Goal: Task Accomplishment & Management: Manage account settings

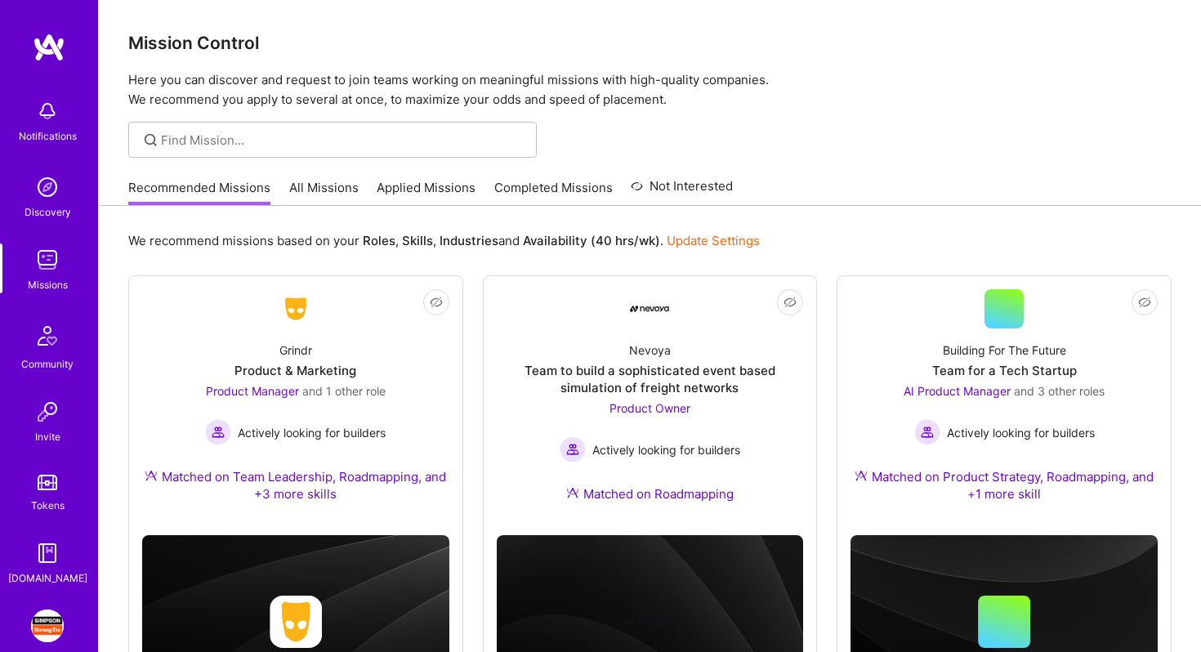
click at [35, 618] on img at bounding box center [47, 625] width 33 height 33
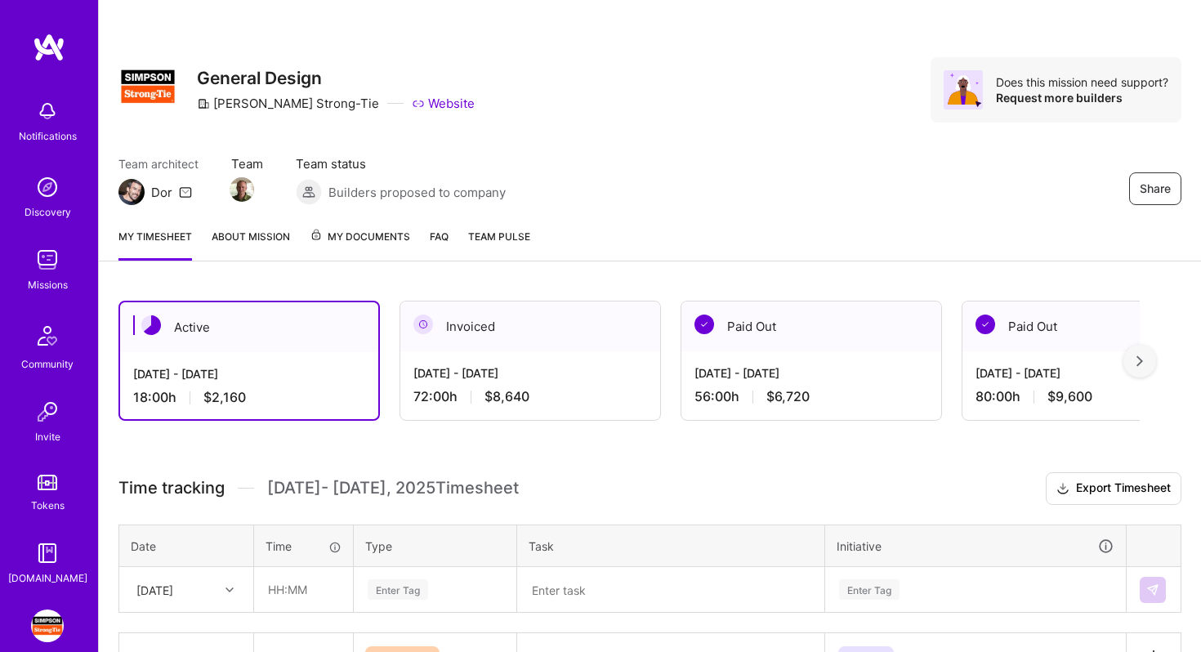
click at [1142, 368] on div at bounding box center [1139, 361] width 33 height 33
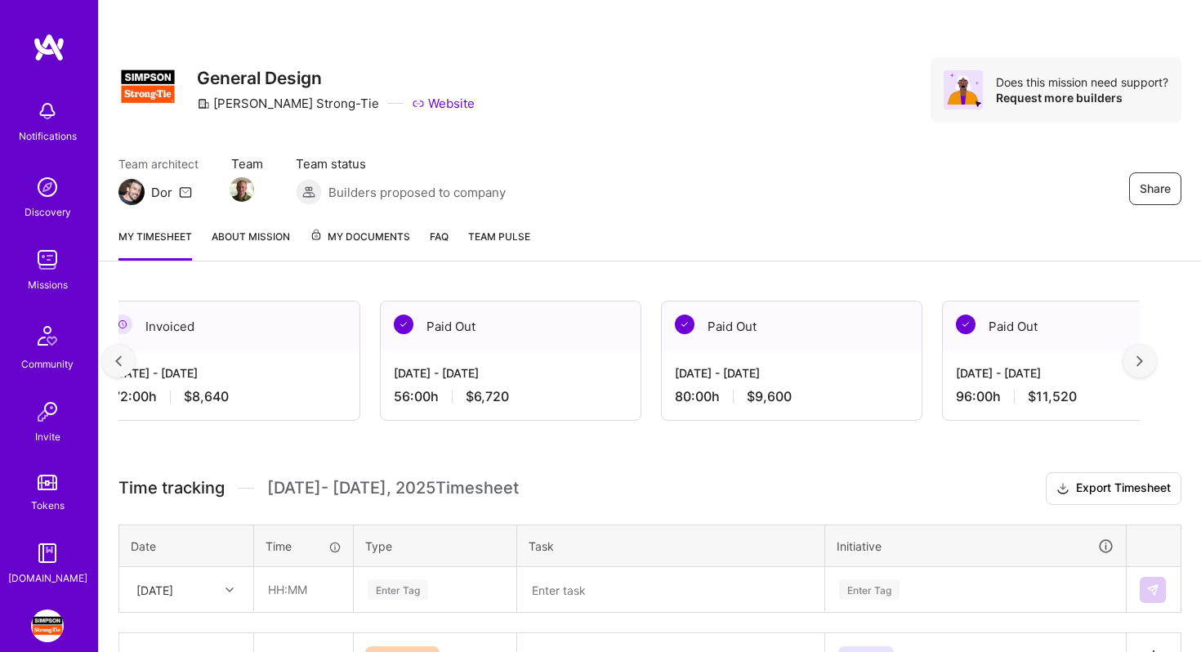
click at [1142, 368] on div at bounding box center [1139, 361] width 33 height 33
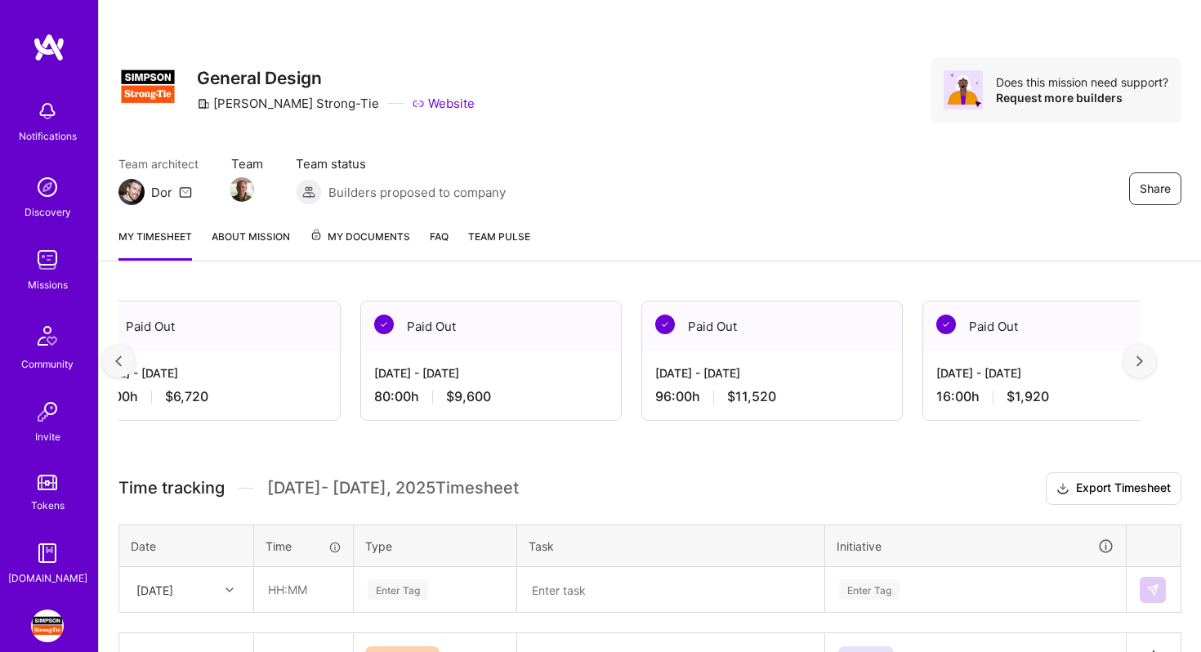
click at [1142, 368] on div at bounding box center [1139, 361] width 33 height 33
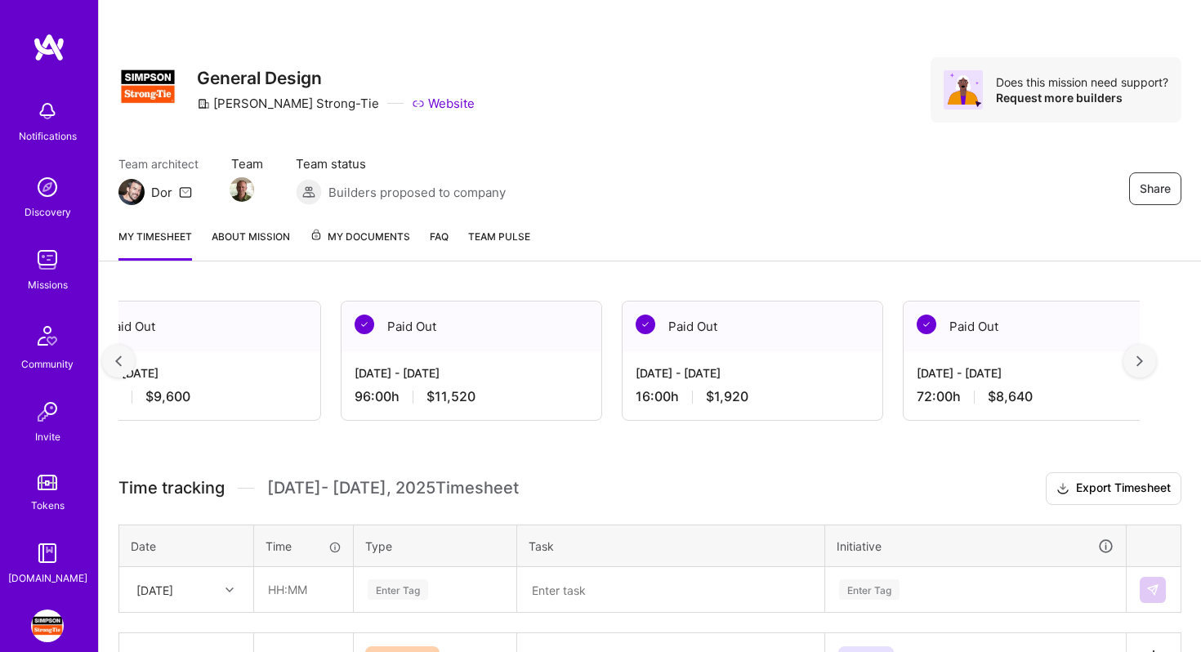
click at [1142, 368] on div at bounding box center [1139, 361] width 33 height 33
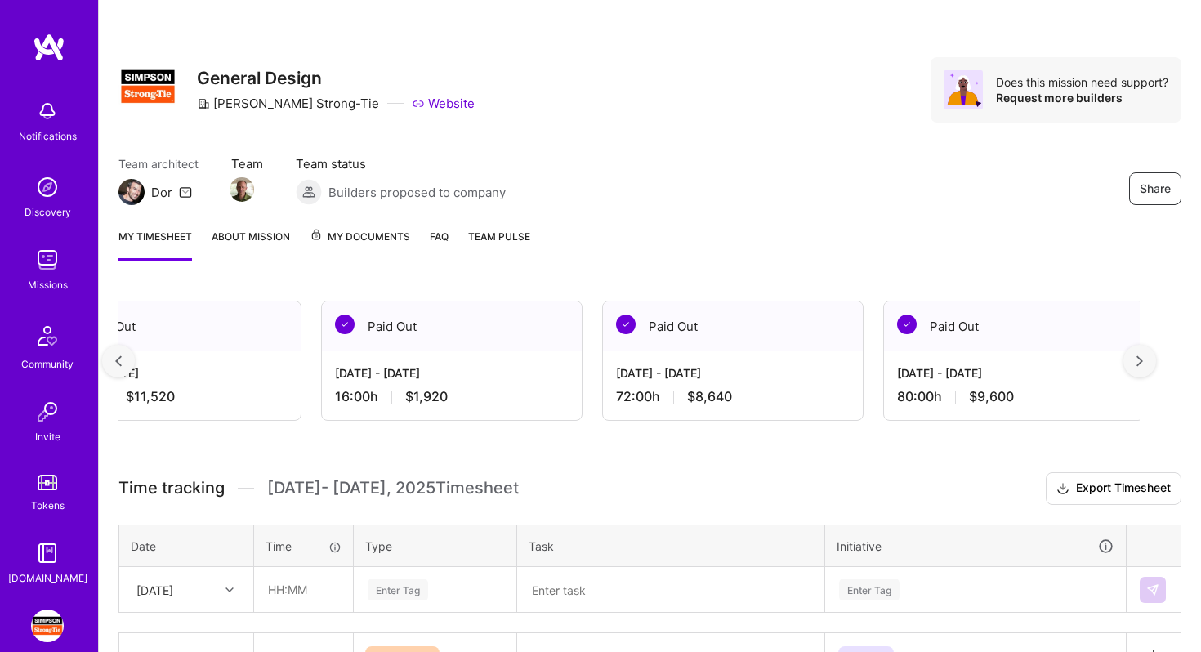
click at [365, 239] on span "My Documents" at bounding box center [360, 237] width 100 height 18
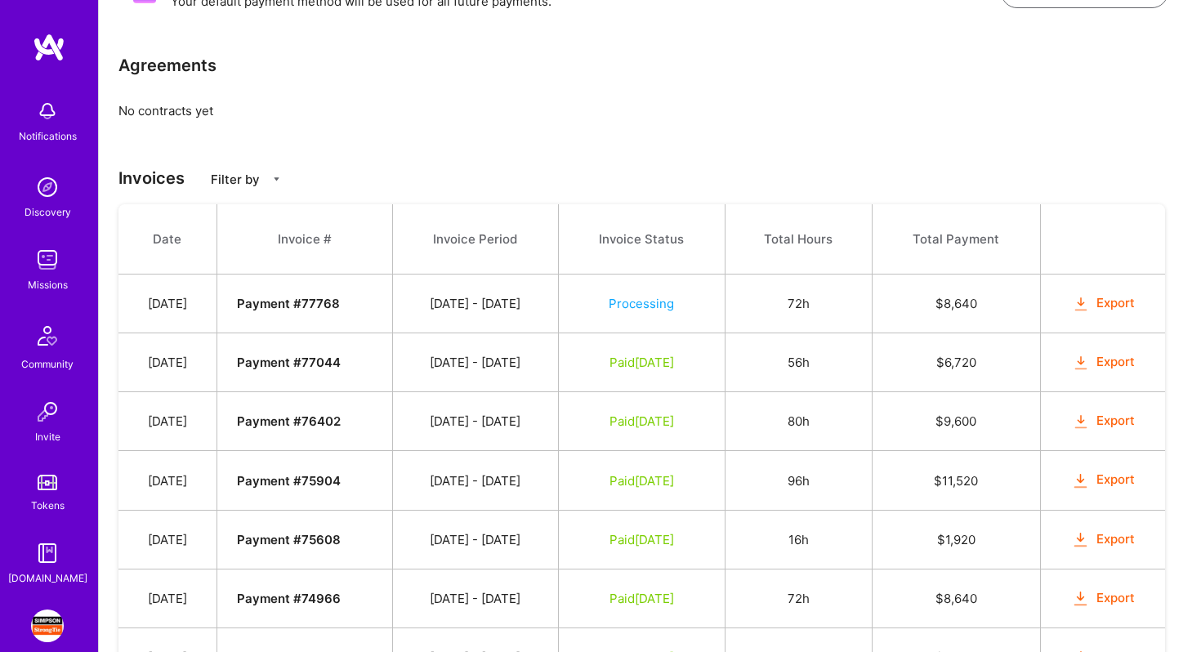
scroll to position [342, 0]
drag, startPoint x: 328, startPoint y: 301, endPoint x: 395, endPoint y: 303, distance: 67.0
click at [392, 303] on td "Payment # 77768" at bounding box center [304, 303] width 176 height 59
copy strong "# 77768"
drag, startPoint x: 448, startPoint y: 301, endPoint x: 596, endPoint y: 301, distance: 147.0
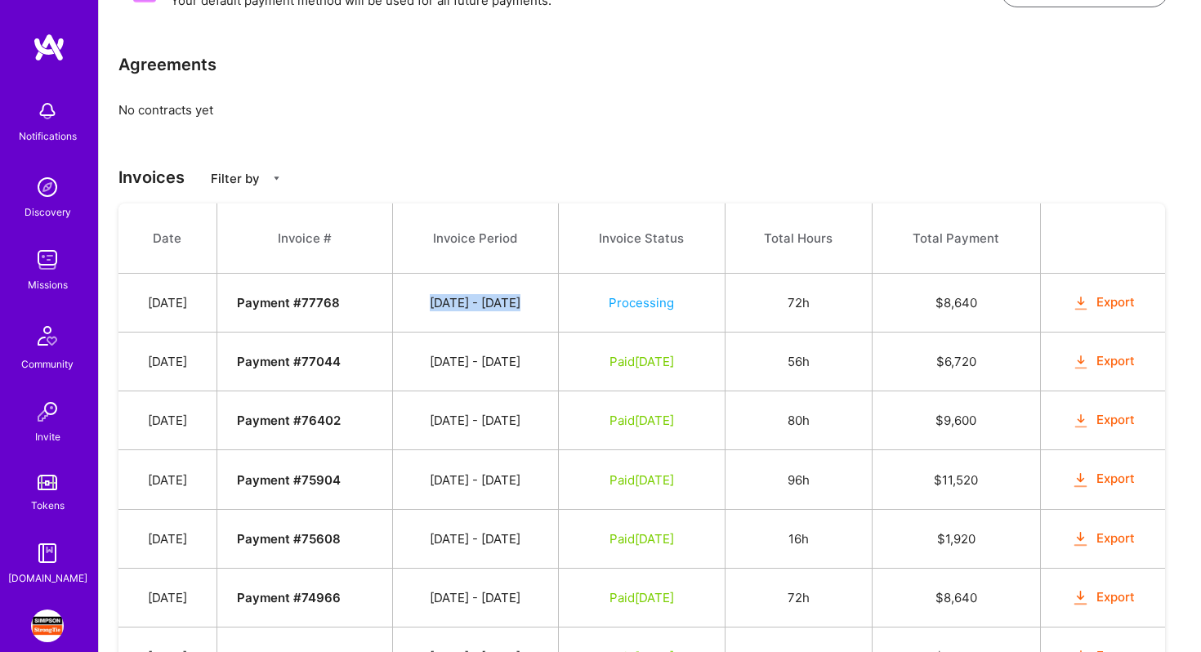
click at [596, 301] on tr "[DATE] Payment # 77768 [DATE] - [DATE] Processing 72h $ 8,640 Export" at bounding box center [641, 303] width 1046 height 59
copy td "[DATE] - [DATE]"
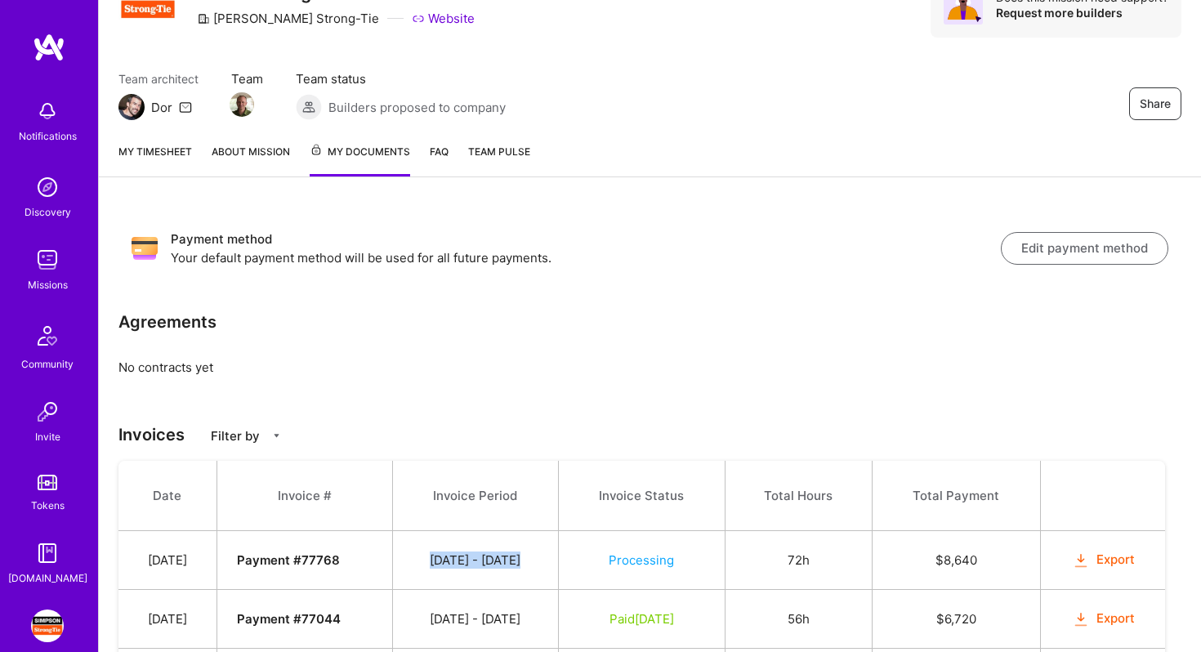
scroll to position [154, 0]
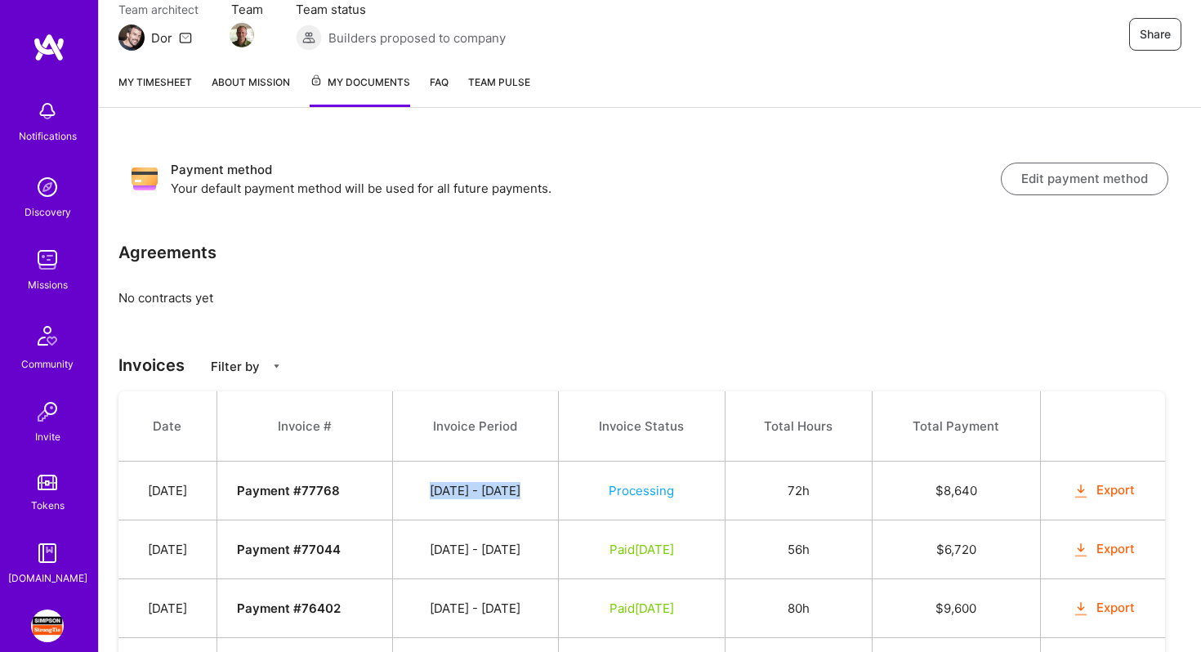
click at [169, 90] on link "My timesheet" at bounding box center [155, 90] width 74 height 33
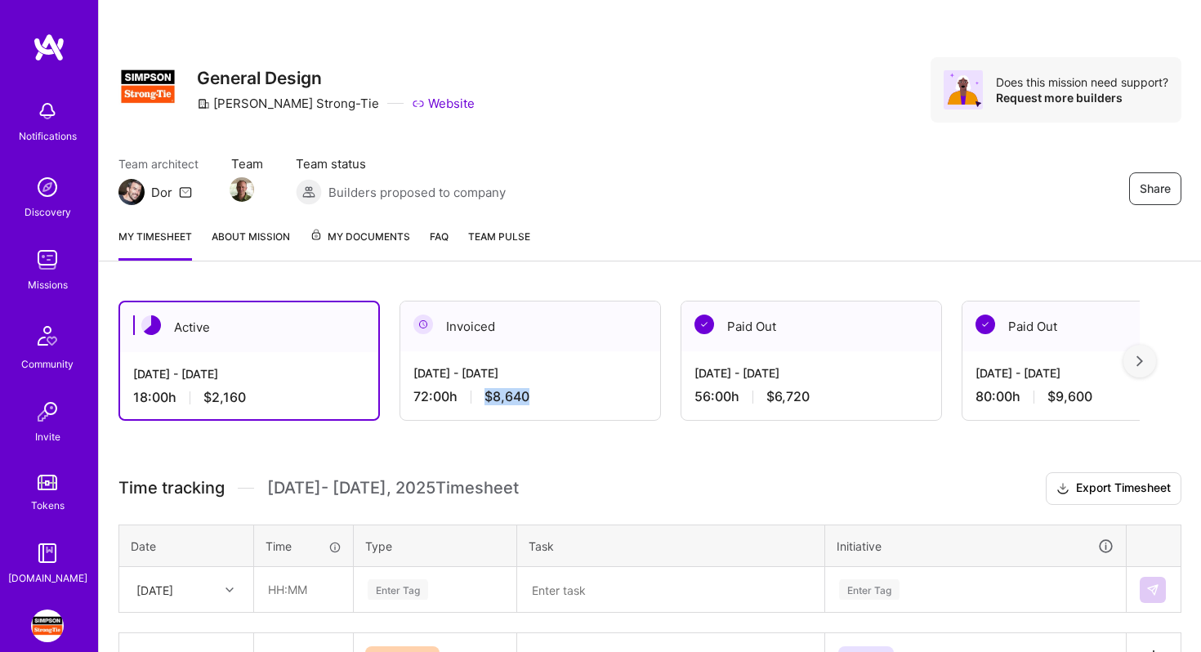
drag, startPoint x: 553, startPoint y: 398, endPoint x: 484, endPoint y: 400, distance: 69.5
click at [483, 400] on div "72:00 h $8,640" at bounding box center [530, 396] width 234 height 17
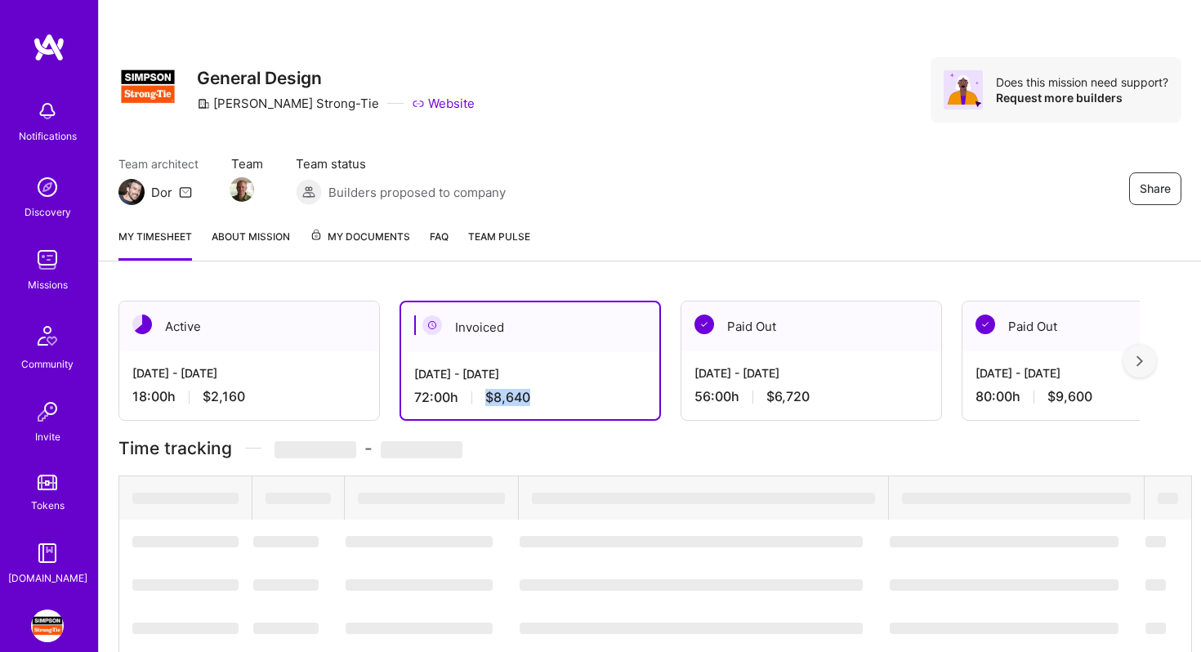
copy span "$8,640"
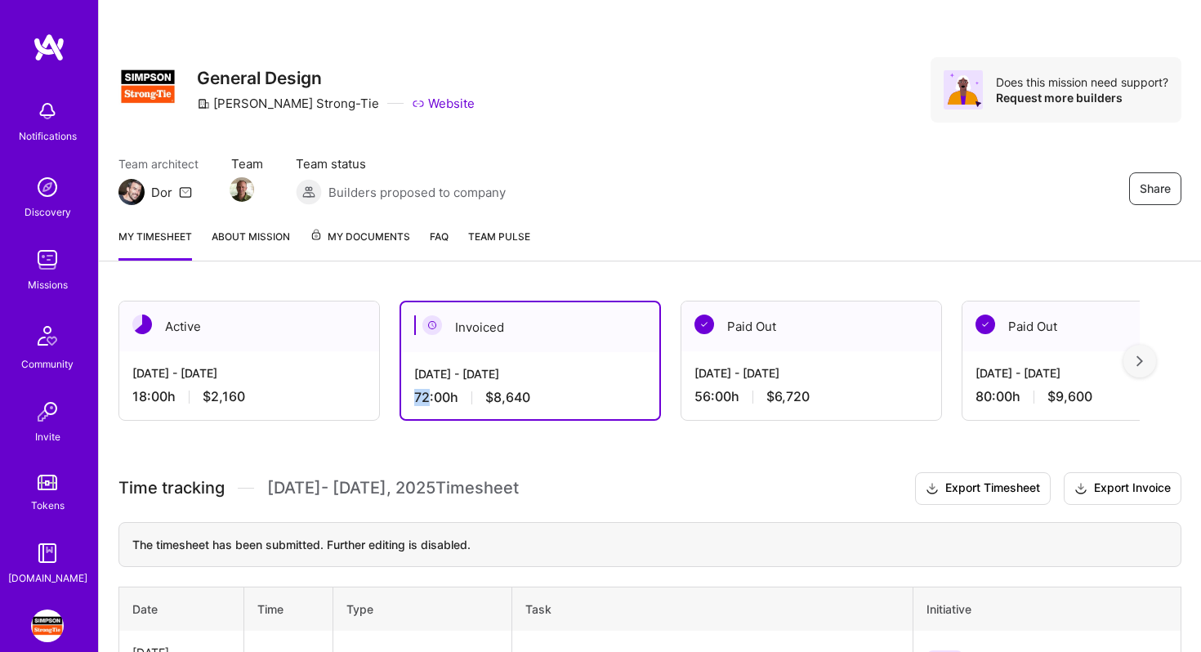
drag, startPoint x: 413, startPoint y: 395, endPoint x: 427, endPoint y: 396, distance: 14.0
click at [427, 396] on div "72:00 h $8,640" at bounding box center [530, 397] width 232 height 17
copy div "72"
click at [346, 225] on div "My timesheet About Mission My Documents FAQ Team Pulse" at bounding box center [650, 238] width 1102 height 47
click at [342, 241] on span "My Documents" at bounding box center [360, 237] width 100 height 18
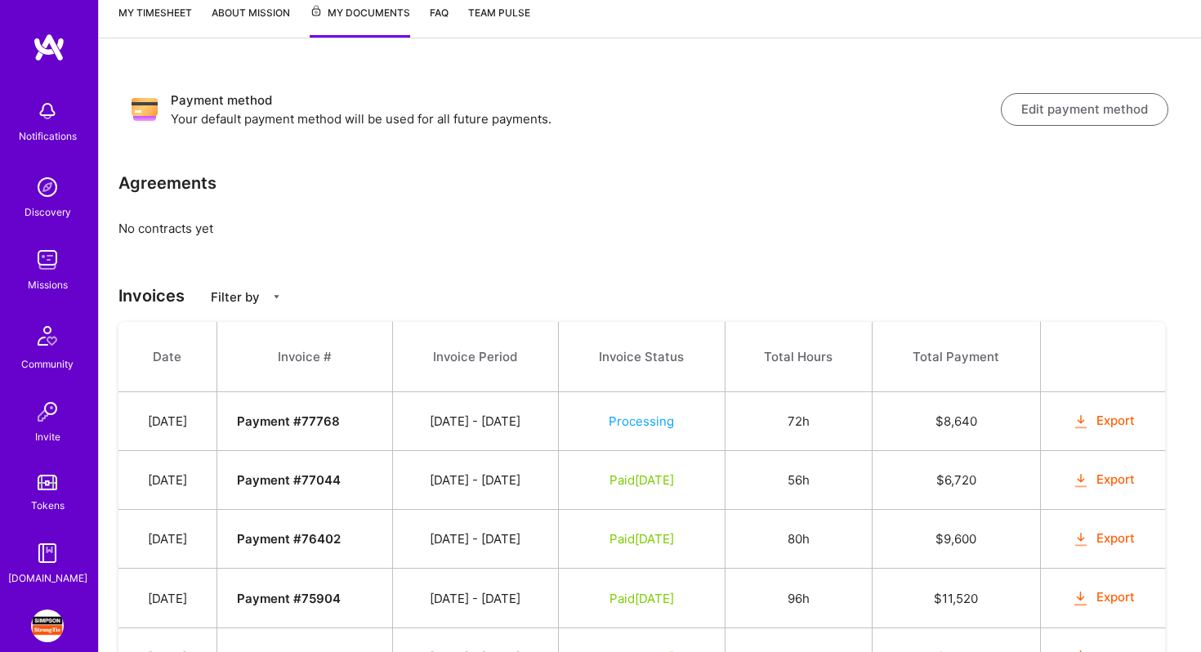
scroll to position [340, 0]
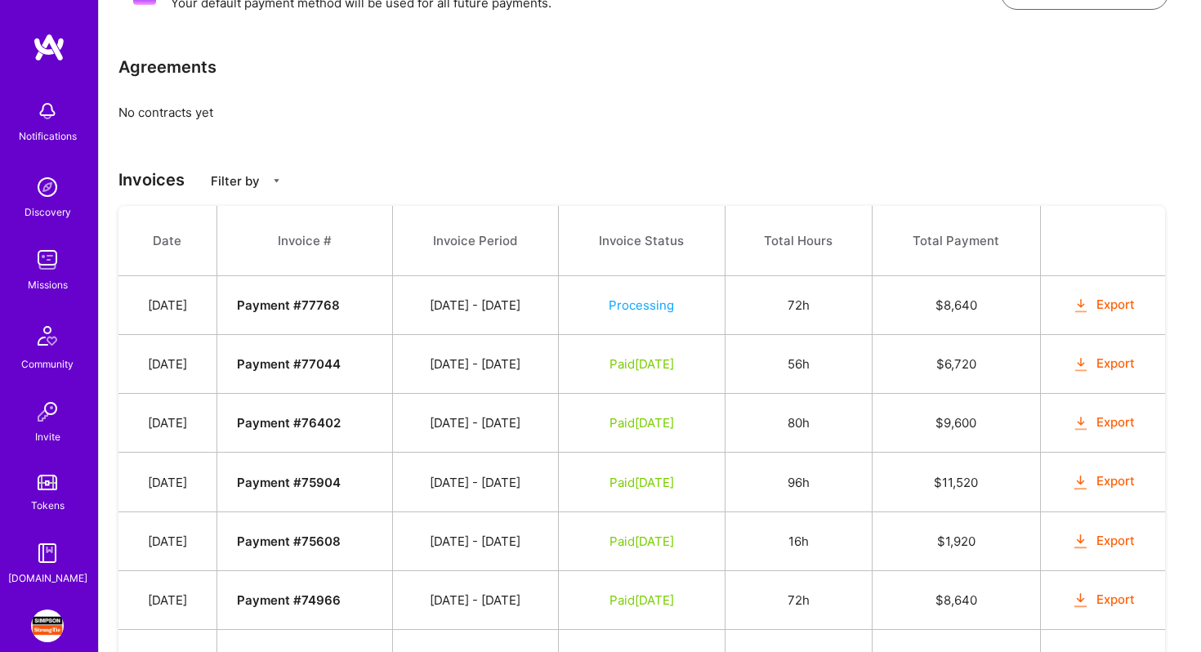
click at [1109, 301] on button "Export" at bounding box center [1103, 305] width 64 height 19
